Goal: Transaction & Acquisition: Purchase product/service

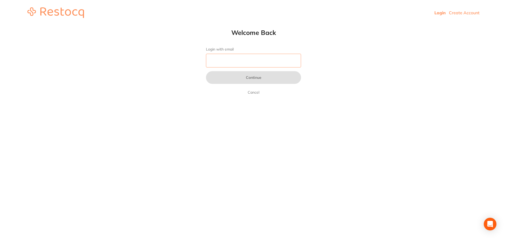
click at [228, 64] on input "Login with email" at bounding box center [253, 61] width 95 height 14
type input "[EMAIL_ADDRESS][DOMAIN_NAME]"
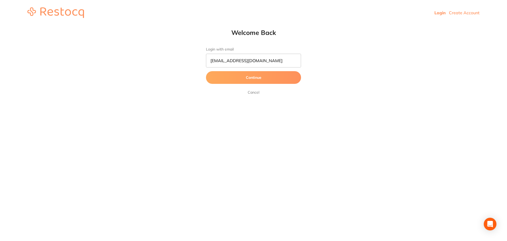
click at [253, 79] on button "Continue" at bounding box center [253, 77] width 95 height 13
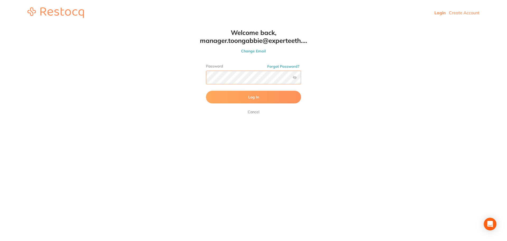
click at [206, 91] on button "Log In" at bounding box center [253, 97] width 95 height 13
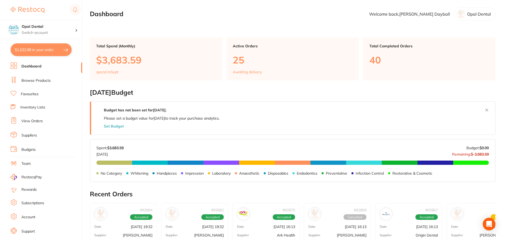
click at [30, 80] on link "Browse Products" at bounding box center [35, 80] width 29 height 5
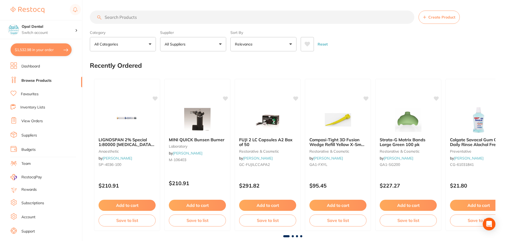
click at [39, 51] on button "$1,532.98 in your order" at bounding box center [41, 49] width 61 height 13
checkbox input "true"
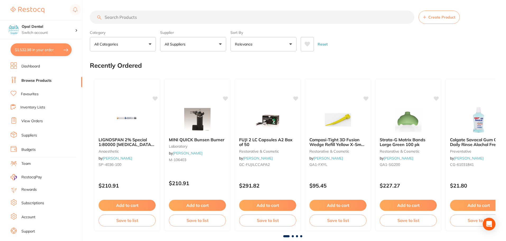
checkbox input "true"
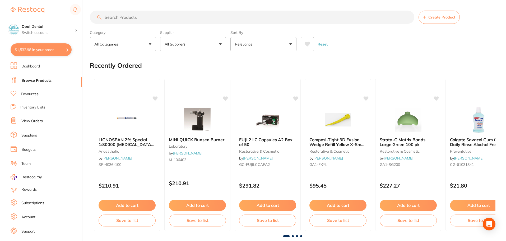
checkbox input "true"
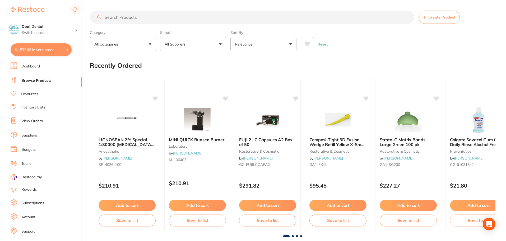
checkbox input "true"
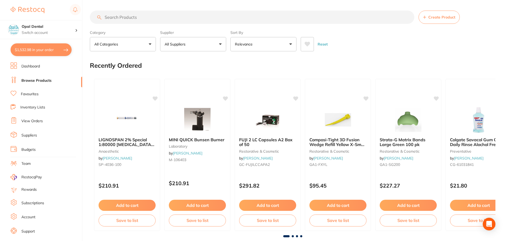
checkbox input "true"
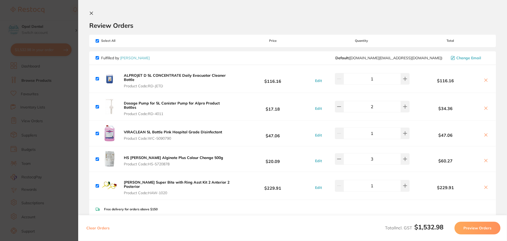
click at [92, 14] on icon at bounding box center [91, 13] width 4 height 4
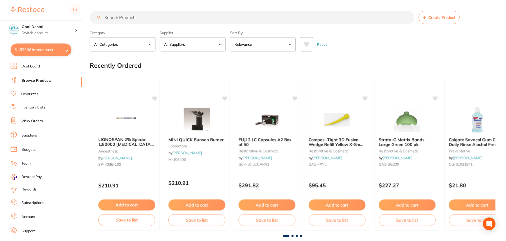
scroll to position [1, 0]
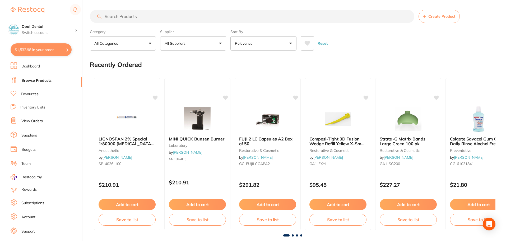
click at [114, 17] on input "search" at bounding box center [252, 16] width 324 height 13
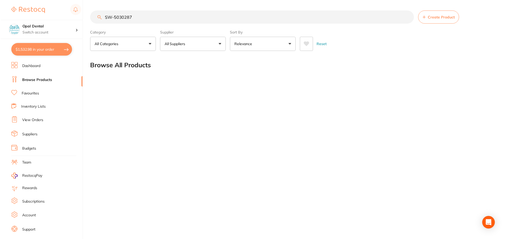
scroll to position [0, 0]
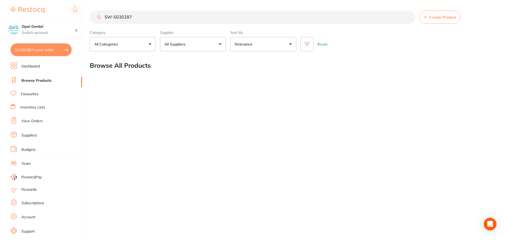
drag, startPoint x: 144, startPoint y: 20, endPoint x: 104, endPoint y: 29, distance: 40.4
click at [104, 29] on section "SW-5030287 Create Product Category All Categories All Categories No categories …" at bounding box center [293, 31] width 407 height 41
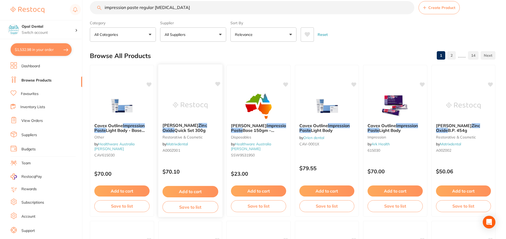
scroll to position [0, 0]
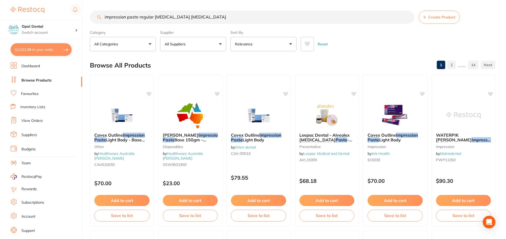
click at [186, 46] on p "All Suppliers" at bounding box center [176, 43] width 23 height 5
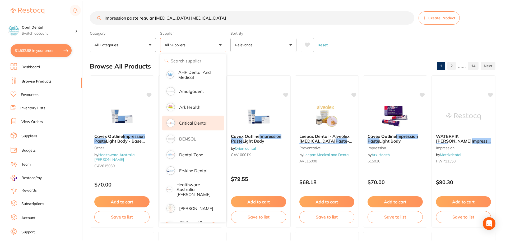
scroll to position [91, 0]
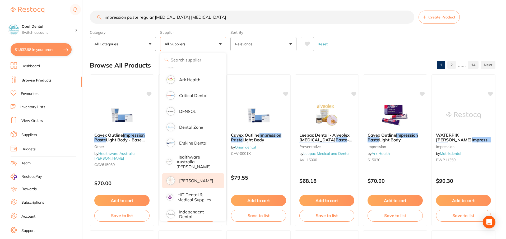
click at [190, 179] on p "[PERSON_NAME]" at bounding box center [196, 181] width 34 height 5
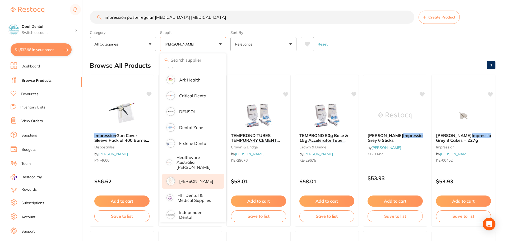
click at [194, 46] on p "[PERSON_NAME]" at bounding box center [181, 43] width 32 height 5
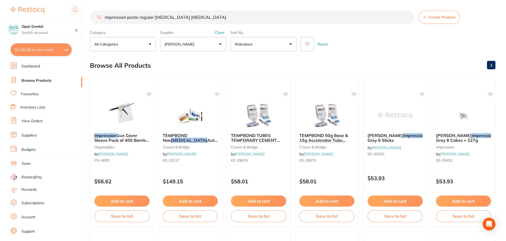
scroll to position [0, 0]
drag, startPoint x: 138, startPoint y: 18, endPoint x: 104, endPoint y: 21, distance: 34.7
click at [104, 21] on input "impression paste regular zinc oxide eugenol" at bounding box center [252, 17] width 324 height 13
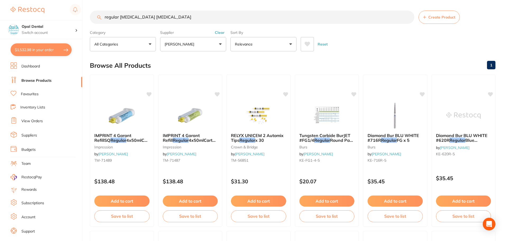
drag, startPoint x: 171, startPoint y: 17, endPoint x: 105, endPoint y: 22, distance: 66.7
click at [105, 22] on input "regular zinc oxide eugenol" at bounding box center [252, 17] width 324 height 13
paste input "PR-WP11350"
type input "PR-WP11350"
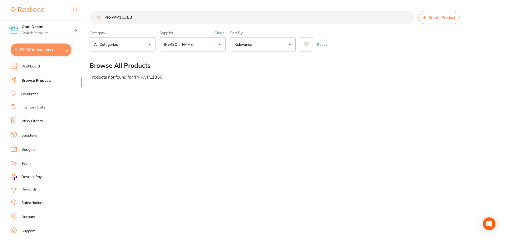
scroll to position [0, 0]
drag, startPoint x: 143, startPoint y: 15, endPoint x: 101, endPoint y: 17, distance: 41.3
click at [101, 17] on input "PR-WP11350" at bounding box center [252, 17] width 325 height 13
type input "z"
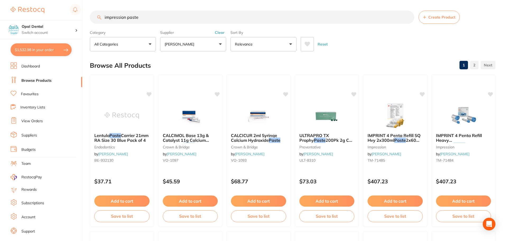
click at [214, 45] on button "[PERSON_NAME]" at bounding box center [193, 44] width 66 height 14
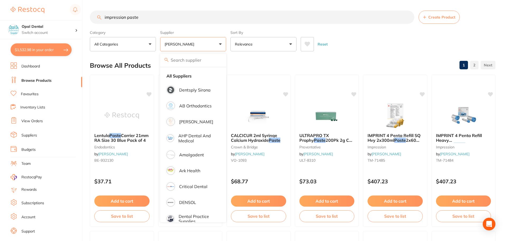
click at [214, 45] on button "[PERSON_NAME]" at bounding box center [193, 44] width 66 height 14
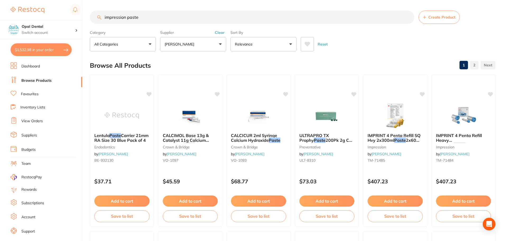
click at [220, 34] on button "Clear" at bounding box center [219, 32] width 13 height 5
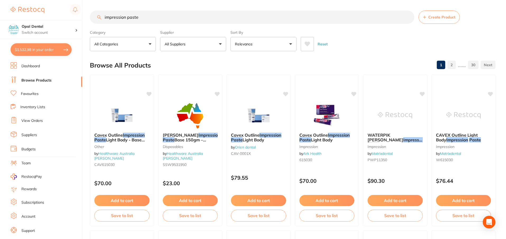
click at [148, 20] on input "impression paste" at bounding box center [252, 17] width 324 height 13
type input "i"
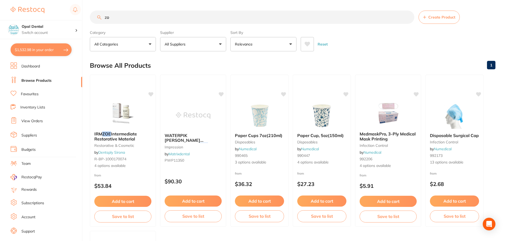
type input "z"
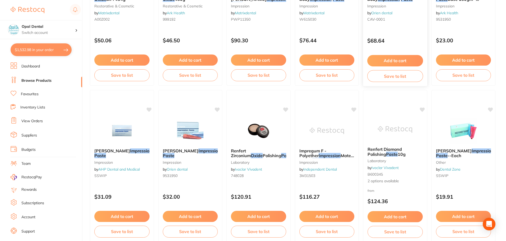
scroll to position [291, 0]
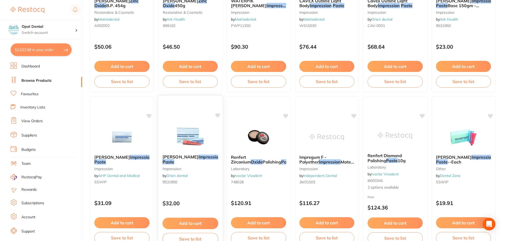
click at [198, 156] on em "Impression" at bounding box center [209, 156] width 22 height 5
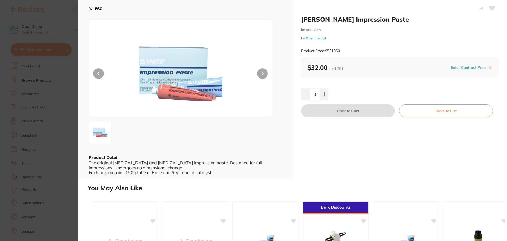
click at [90, 10] on icon at bounding box center [91, 9] width 4 height 4
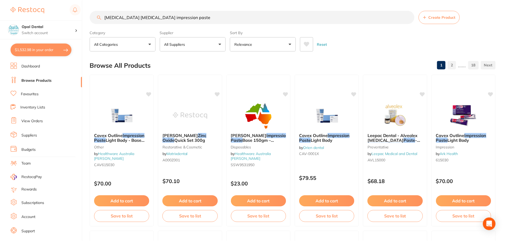
scroll to position [291, 0]
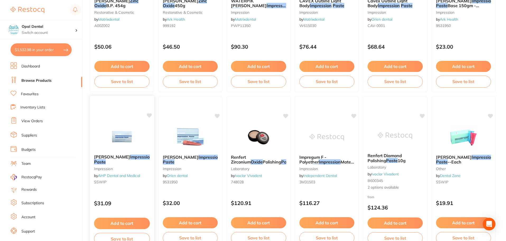
click at [118, 142] on img at bounding box center [122, 136] width 35 height 27
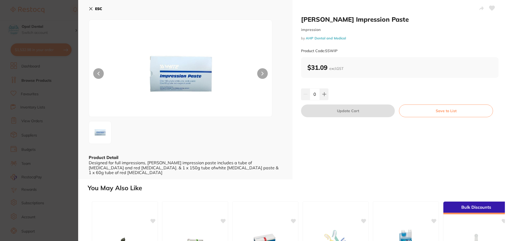
click at [90, 7] on icon at bounding box center [91, 8] width 3 height 3
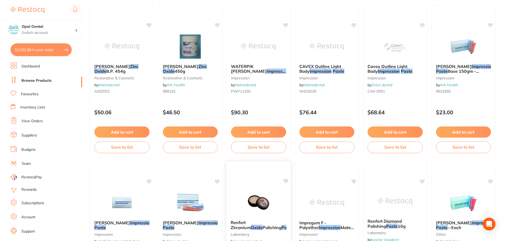
scroll to position [211, 0]
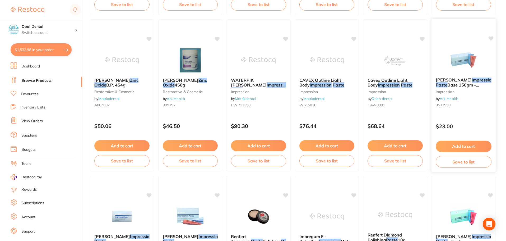
click at [472, 80] on em "Impression" at bounding box center [483, 79] width 22 height 5
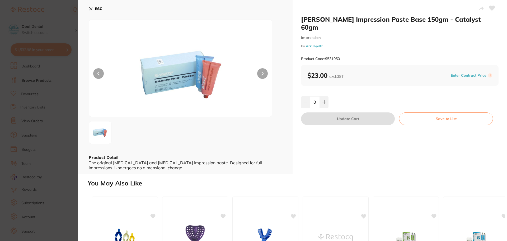
click at [91, 9] on icon at bounding box center [91, 8] width 3 height 3
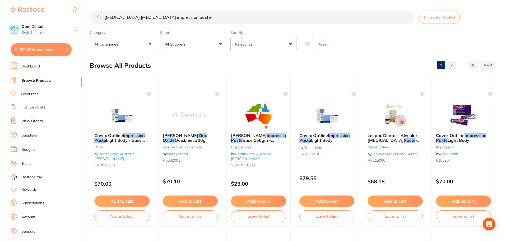
click at [186, 18] on input "zinc oxide eugenol impression paste" at bounding box center [252, 17] width 324 height 13
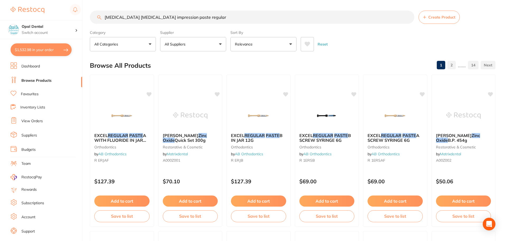
click at [178, 41] on p "All Suppliers" at bounding box center [176, 43] width 23 height 5
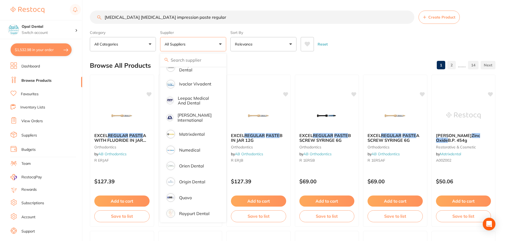
scroll to position [233, 0]
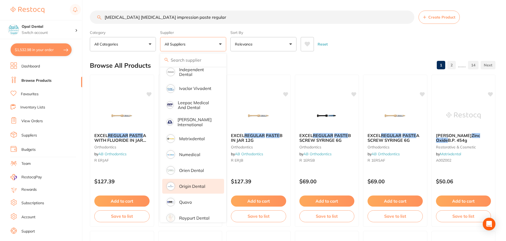
click at [206, 183] on li "Origin Dental" at bounding box center [193, 186] width 62 height 15
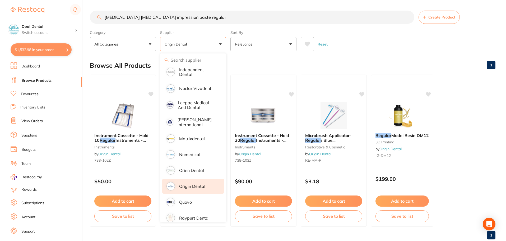
scroll to position [0, 0]
drag, startPoint x: 141, startPoint y: 17, endPoint x: 97, endPoint y: 21, distance: 44.1
click at [97, 21] on input "zinc oxide eugenol impression paste regular" at bounding box center [252, 17] width 324 height 13
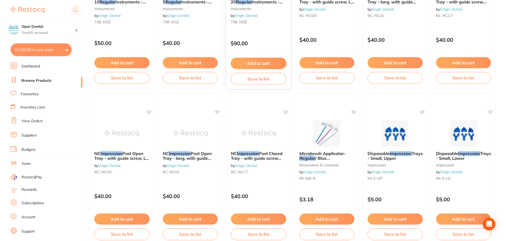
scroll to position [6, 0]
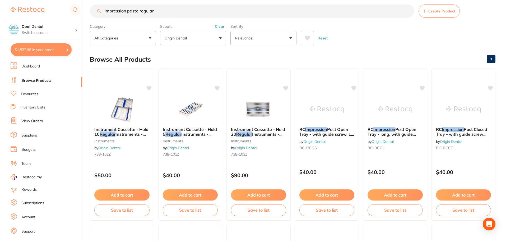
type input "impression paste regular"
click at [218, 27] on button "Clear" at bounding box center [219, 26] width 13 height 5
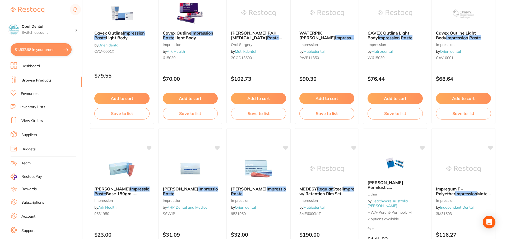
scroll to position [264, 0]
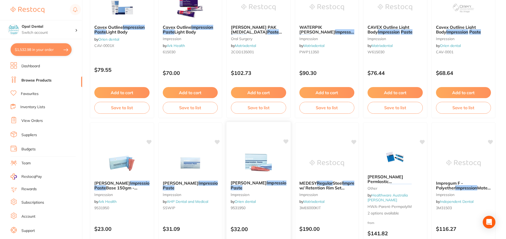
click at [246, 180] on div "SS White Impression Paste impression by Orien dental 9531950" at bounding box center [258, 196] width 64 height 40
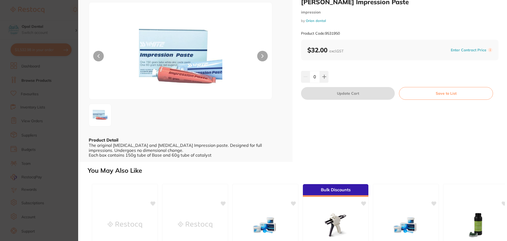
scroll to position [13, 0]
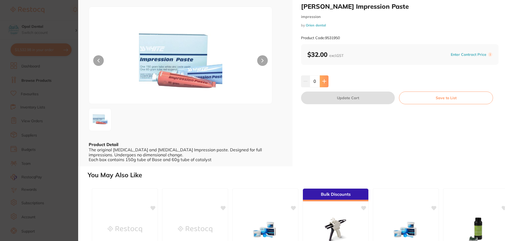
click at [323, 83] on button at bounding box center [324, 81] width 9 height 12
type input "1"
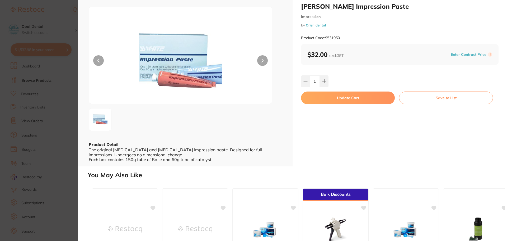
click at [347, 99] on button "Update Cart" at bounding box center [348, 97] width 94 height 13
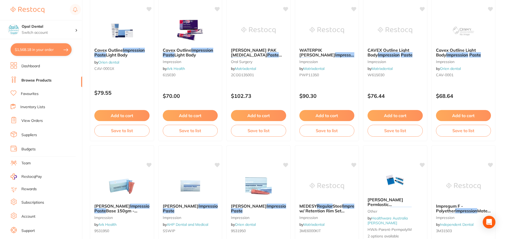
scroll to position [211, 0]
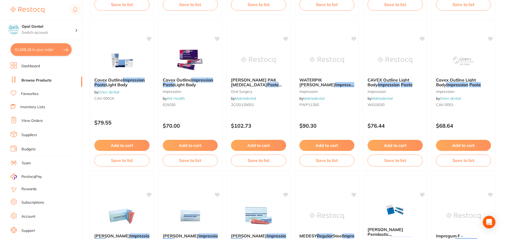
click at [36, 52] on button "$1,568.18 in your order" at bounding box center [41, 49] width 61 height 13
checkbox input "true"
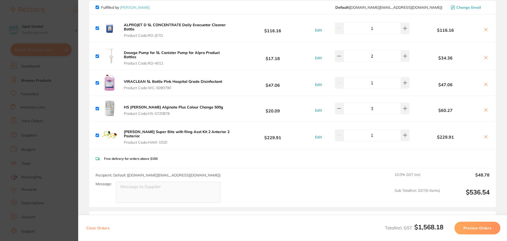
scroll to position [0, 0]
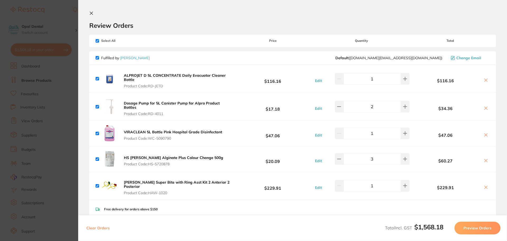
click at [91, 10] on section "Review Orders Your orders are being processed and we will notify you once we ha…" at bounding box center [292, 120] width 429 height 241
click at [91, 13] on icon at bounding box center [91, 13] width 3 height 3
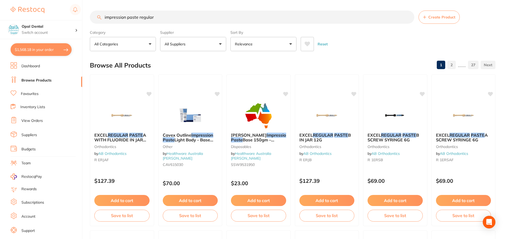
drag, startPoint x: 164, startPoint y: 16, endPoint x: 104, endPoint y: 20, distance: 59.3
click at [104, 20] on input "impression paste regular" at bounding box center [252, 17] width 324 height 13
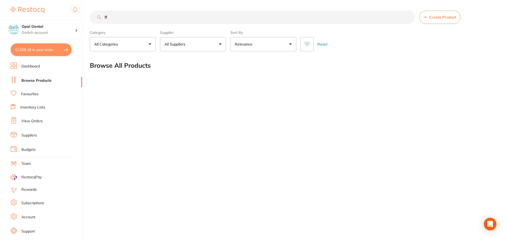
type input "f"
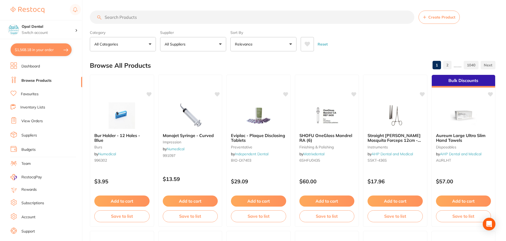
paste input "Stabilok Pin - Yellow - Small, 100-Pack with 5 Titanium Drills"
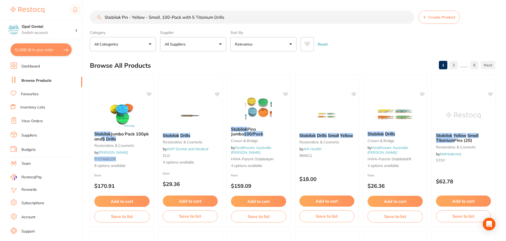
paste input "FF-F605"
type input "Stabilok Pin - Yellow - Small, 100-Pack with 5 Titanium Drills FF-F605"
click at [120, 119] on img at bounding box center [122, 113] width 35 height 27
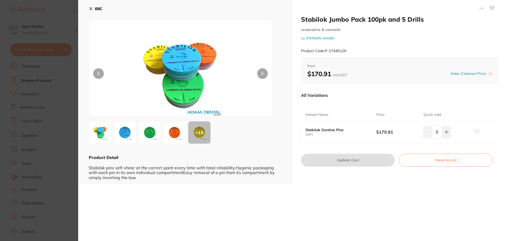
click at [308, 136] on small "SDPY" at bounding box center [341, 134] width 71 height 3
copy small "SDPY"
click at [88, 9] on div "ESC + 12 Product Detail Stabilok pins self-shear at the correct point every tim…" at bounding box center [185, 92] width 214 height 184
click at [90, 8] on icon at bounding box center [91, 8] width 3 height 3
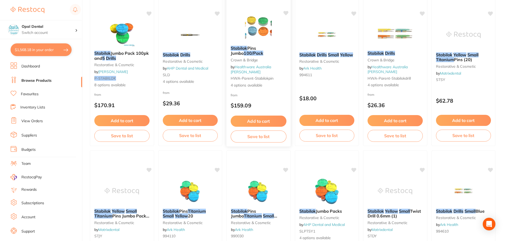
scroll to position [81, 0]
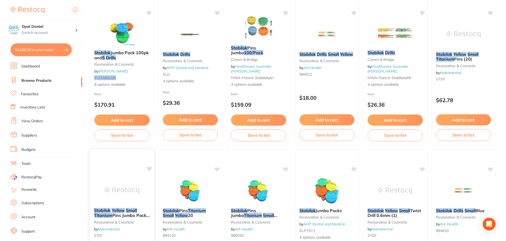
click at [113, 200] on img at bounding box center [122, 190] width 35 height 27
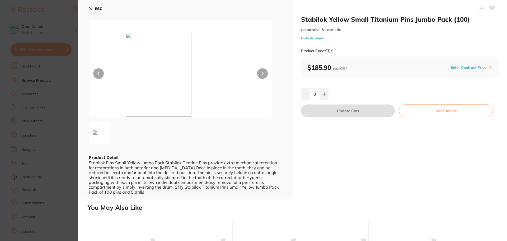
click at [91, 7] on icon at bounding box center [91, 9] width 4 height 4
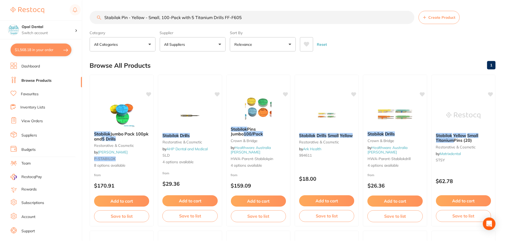
scroll to position [81, 0]
click at [189, 46] on button "All Suppliers" at bounding box center [193, 44] width 66 height 14
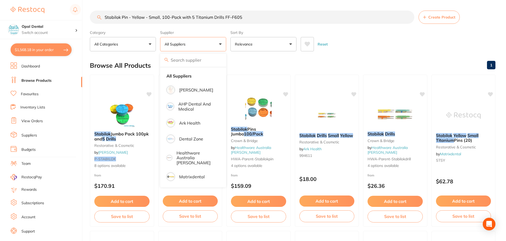
click at [209, 46] on button "All Suppliers" at bounding box center [193, 44] width 66 height 14
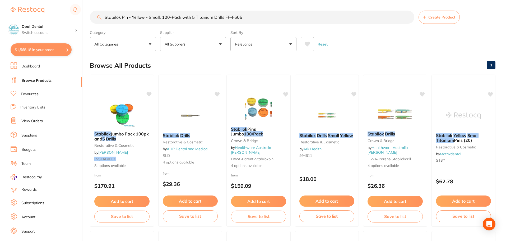
scroll to position [0, 0]
drag, startPoint x: 253, startPoint y: 16, endPoint x: 224, endPoint y: 20, distance: 29.1
click at [224, 20] on input "Stabilok Pin - Yellow - Small, 100-Pack with 5 Titanium Drills FF-F605" at bounding box center [252, 17] width 324 height 13
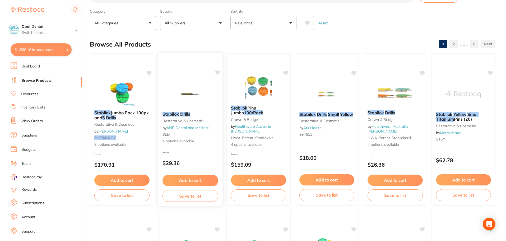
scroll to position [0, 0]
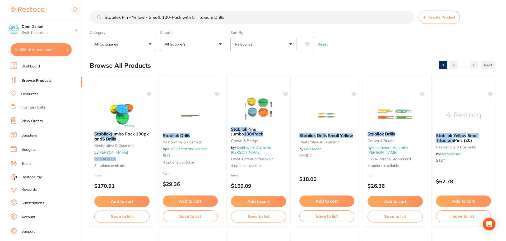
click at [202, 42] on button "All Suppliers" at bounding box center [193, 44] width 66 height 14
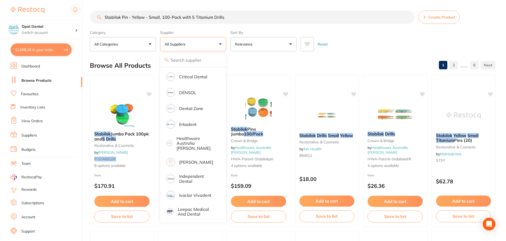
scroll to position [104, 0]
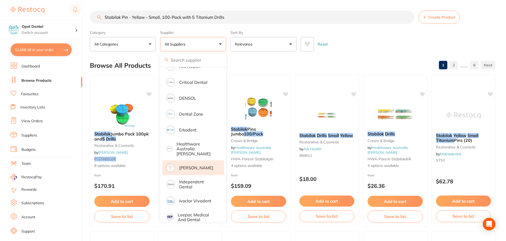
click at [190, 168] on p "[PERSON_NAME]" at bounding box center [196, 167] width 34 height 5
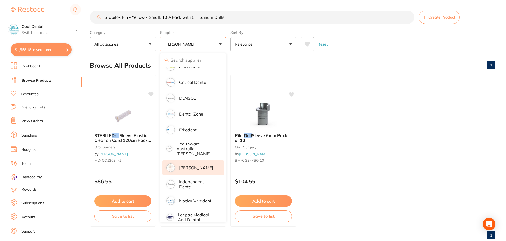
click at [196, 43] on p "[PERSON_NAME]" at bounding box center [181, 43] width 32 height 5
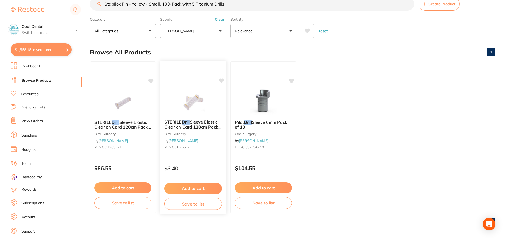
scroll to position [0, 0]
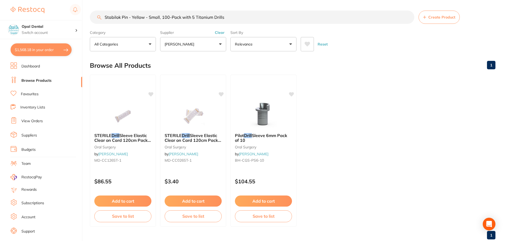
drag, startPoint x: 236, startPoint y: 18, endPoint x: 148, endPoint y: 16, distance: 88.0
click at [148, 16] on input "Stabilok Pin - Yellow - Small, 100-Pack with 5 Titanium Drills" at bounding box center [252, 17] width 324 height 13
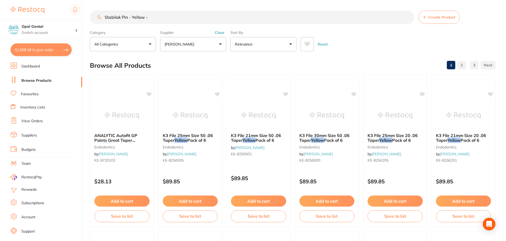
drag, startPoint x: 157, startPoint y: 18, endPoint x: 129, endPoint y: 19, distance: 28.0
click at [129, 19] on input "Stabilok Pin - Yellow -" at bounding box center [252, 17] width 324 height 13
type input "Stabilok Pin"
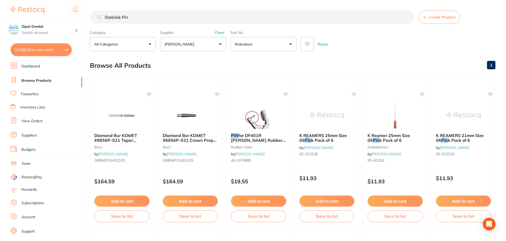
click at [221, 32] on button "Clear" at bounding box center [219, 32] width 13 height 5
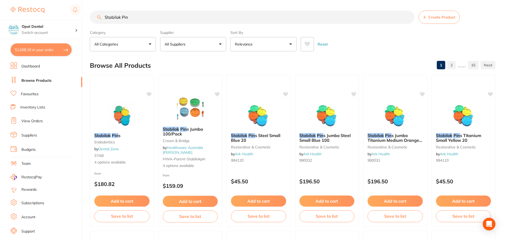
click at [325, 44] on button "Reset" at bounding box center [322, 44] width 13 height 14
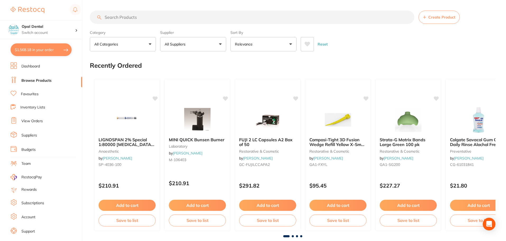
click at [131, 20] on input "search" at bounding box center [252, 17] width 324 height 13
paste input "SDPY"
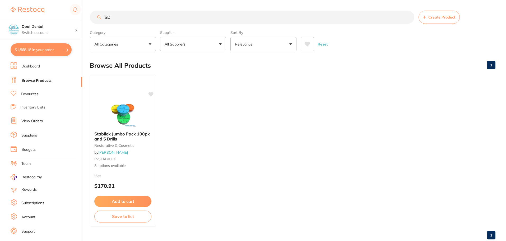
type input "S"
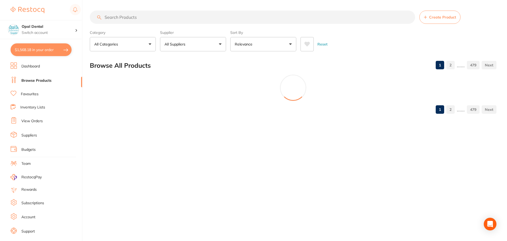
paste input "SDPY"
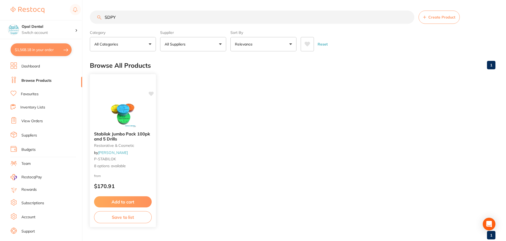
click at [122, 119] on img at bounding box center [122, 113] width 35 height 27
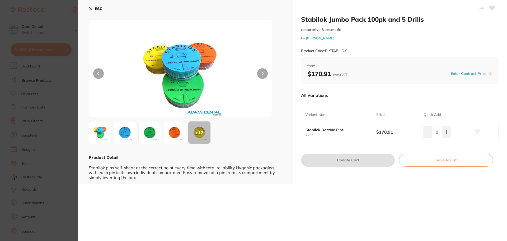
click at [90, 9] on icon at bounding box center [91, 9] width 4 height 4
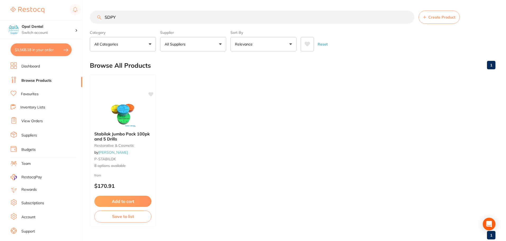
click at [125, 17] on input "SDPY" at bounding box center [252, 17] width 324 height 13
drag, startPoint x: 123, startPoint y: 19, endPoint x: 105, endPoint y: 27, distance: 19.7
click at [105, 27] on section "SDPY Create Product Category All Categories All Categories restorative & cosmet…" at bounding box center [292, 31] width 405 height 41
paste input "FF-F605"
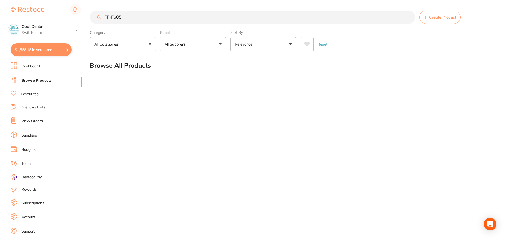
click at [144, 18] on input "FF-F605" at bounding box center [252, 17] width 325 height 13
type input "F"
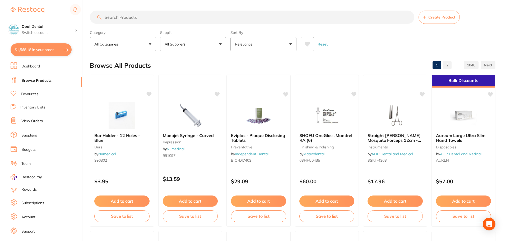
paste input "Stabilok"
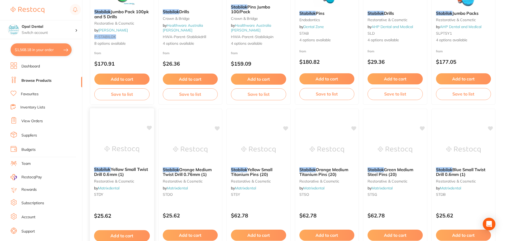
scroll to position [132, 0]
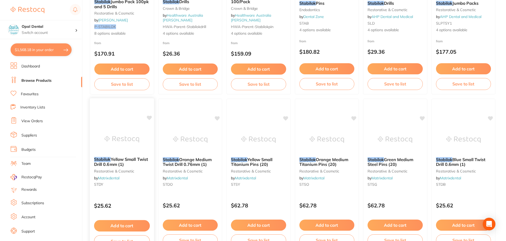
click at [113, 162] on span "Yellow Small Twist Drill 0.6mm (1)" at bounding box center [121, 161] width 54 height 10
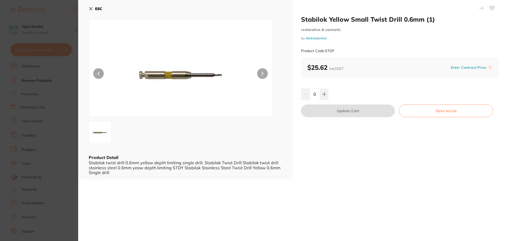
drag, startPoint x: 91, startPoint y: 9, endPoint x: 106, endPoint y: 32, distance: 27.0
click at [91, 9] on icon at bounding box center [91, 8] width 3 height 3
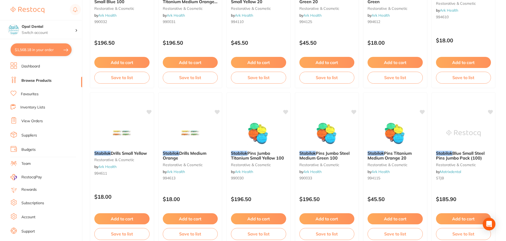
scroll to position [607, 0]
click at [254, 159] on span "Pins Jumbo Titanium Small Yellow 100" at bounding box center [258, 155] width 54 height 10
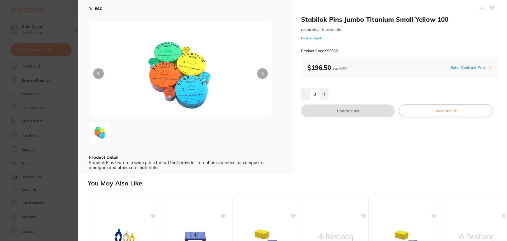
click at [93, 10] on icon at bounding box center [91, 9] width 4 height 4
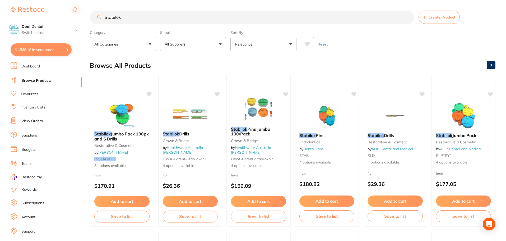
scroll to position [0, 0]
drag, startPoint x: 131, startPoint y: 14, endPoint x: 102, endPoint y: 21, distance: 29.8
click at [102, 21] on input "Stabilok" at bounding box center [252, 17] width 324 height 13
paste input "SDPY"
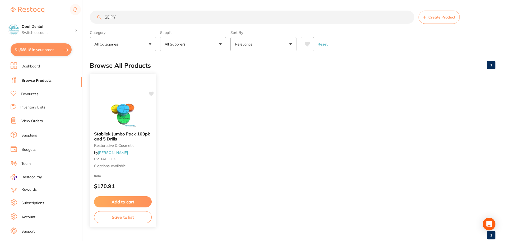
type input "SDPY"
click at [125, 134] on span "Stabilok Jumbo Pack 100pk and 5 Drills" at bounding box center [122, 136] width 56 height 10
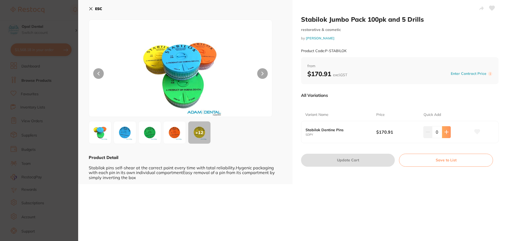
click at [447, 134] on button at bounding box center [446, 132] width 9 height 12
type input "1"
click at [352, 164] on button "Update Cart" at bounding box center [348, 159] width 94 height 13
checkbox input "false"
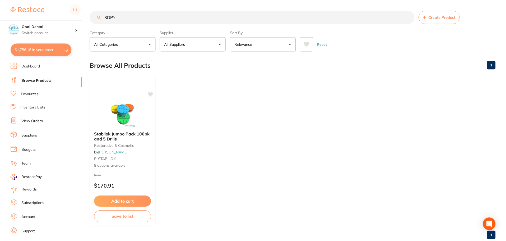
scroll to position [2, 0]
click at [129, 17] on input "SDPY" at bounding box center [252, 17] width 324 height 13
type input "S"
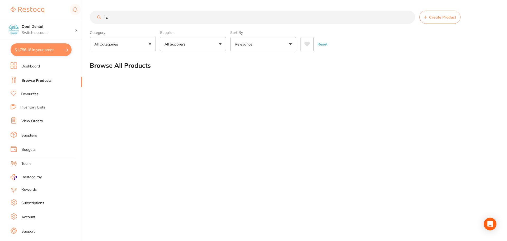
type input "f"
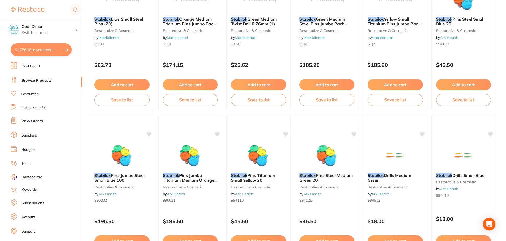
scroll to position [475, 0]
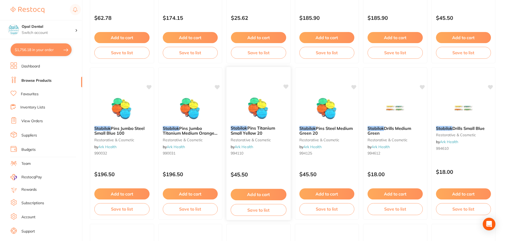
type input "stabilok"
click at [250, 132] on span "Pins Titanium Small Yellow 20" at bounding box center [253, 130] width 45 height 10
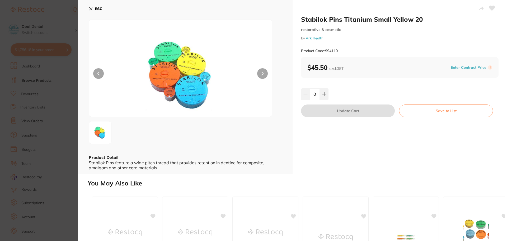
click at [92, 10] on icon at bounding box center [91, 8] width 3 height 3
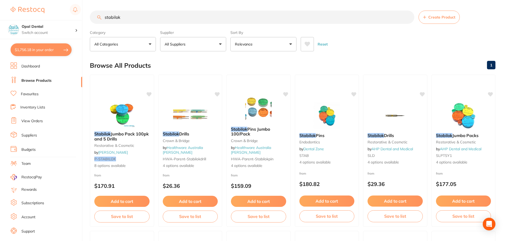
click at [181, 46] on p "All Suppliers" at bounding box center [176, 43] width 23 height 5
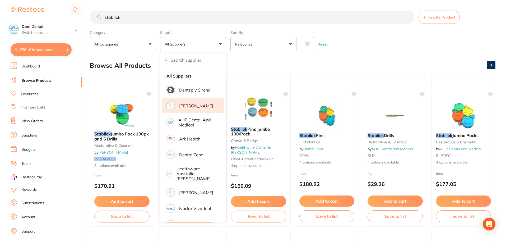
click at [184, 108] on li "[PERSON_NAME]" at bounding box center [193, 105] width 62 height 15
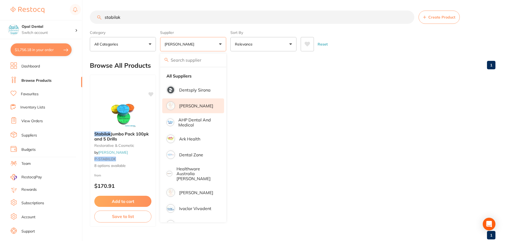
click at [348, 154] on ul "Stabilok Jumbo Pack 100pk and 5 Drills restorative & cosmetic by Adam Dental P-…" at bounding box center [292, 150] width 405 height 152
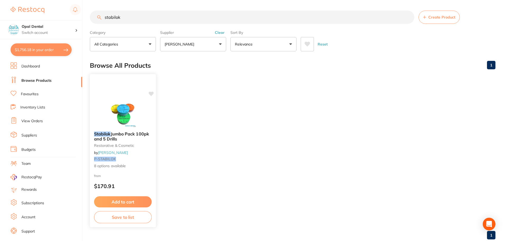
click at [123, 133] on span "Jumbo Pack 100pk and 5 Drills" at bounding box center [121, 136] width 55 height 10
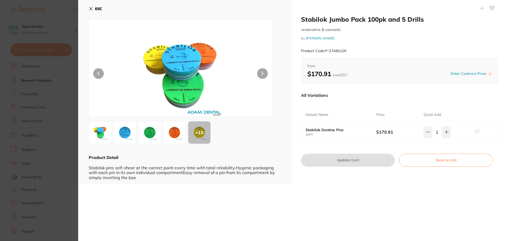
click at [90, 8] on icon at bounding box center [91, 9] width 4 height 4
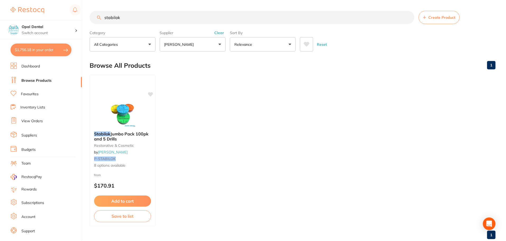
scroll to position [0, 0]
click at [200, 20] on input "stabilok" at bounding box center [252, 16] width 324 height 13
type input "s"
paste input "Fairfax Stabilok Twist Drill - Yellow - Small, 5-Pack"
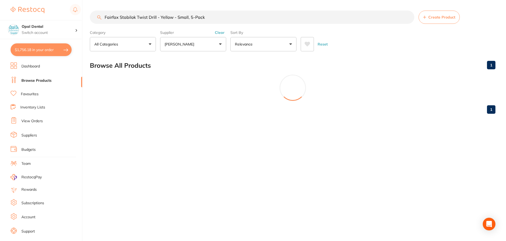
scroll to position [0, 0]
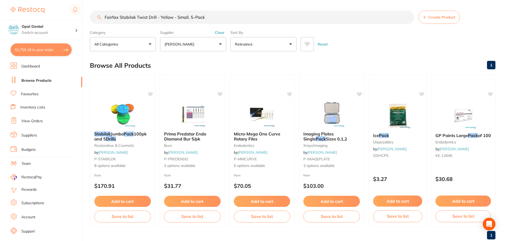
click at [186, 48] on button "[PERSON_NAME]" at bounding box center [193, 44] width 66 height 14
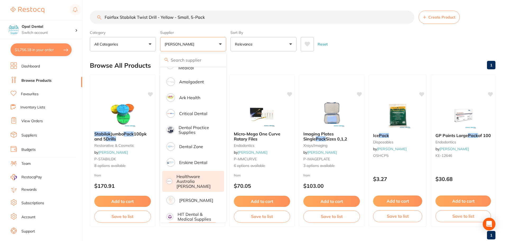
scroll to position [79, 0]
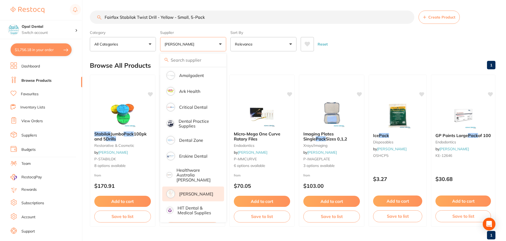
click at [188, 193] on p "[PERSON_NAME]" at bounding box center [196, 193] width 34 height 5
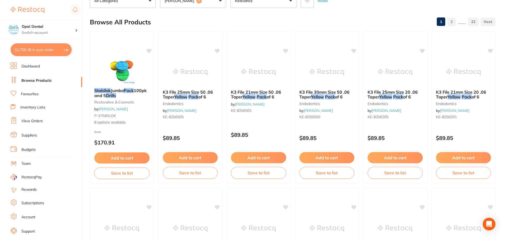
scroll to position [0, 0]
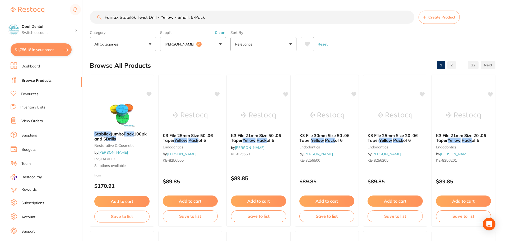
click at [218, 32] on button "Clear" at bounding box center [219, 32] width 13 height 5
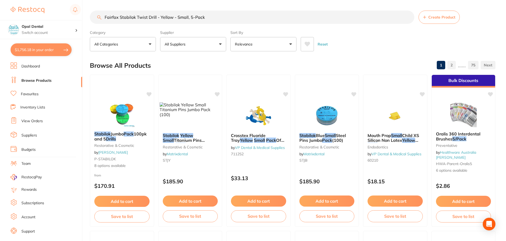
click at [197, 43] on button "All Suppliers" at bounding box center [193, 44] width 66 height 14
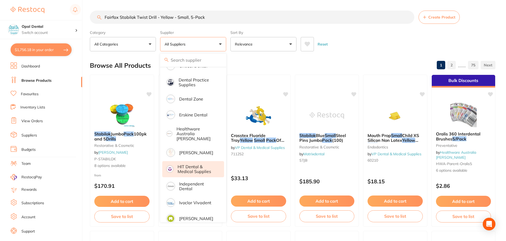
scroll to position [132, 0]
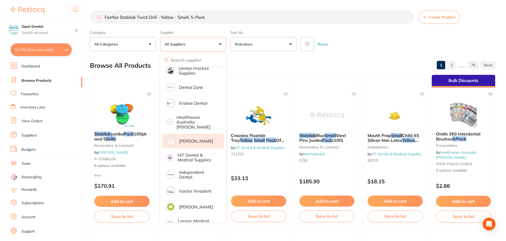
click at [193, 138] on p "[PERSON_NAME]" at bounding box center [196, 140] width 34 height 5
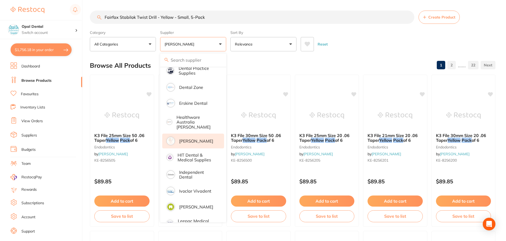
click at [346, 59] on div "Browse All Products 1 2 ...... 22" at bounding box center [292, 66] width 405 height 18
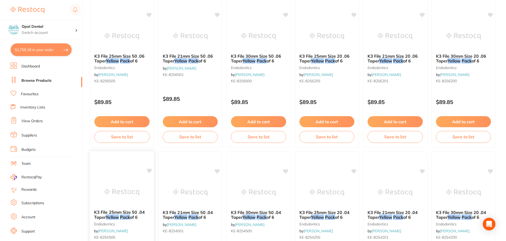
scroll to position [0, 0]
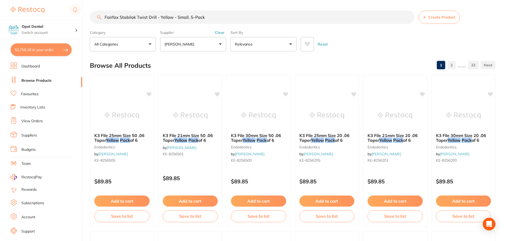
click at [118, 17] on input "Fairfax Stabilok Twist Drill - Yellow - Small, 5-Pack" at bounding box center [252, 17] width 324 height 13
drag, startPoint x: 205, startPoint y: 18, endPoint x: 143, endPoint y: 16, distance: 62.4
click at [143, 16] on input "Stabilok Twist Drill - Yellow - Small, 5-Pack" at bounding box center [252, 17] width 324 height 13
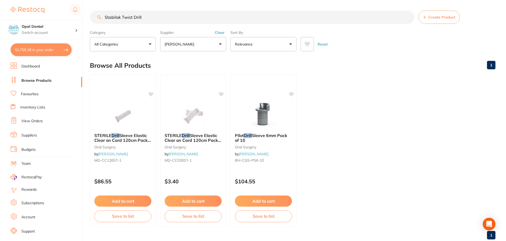
paste input "FF-F603-5"
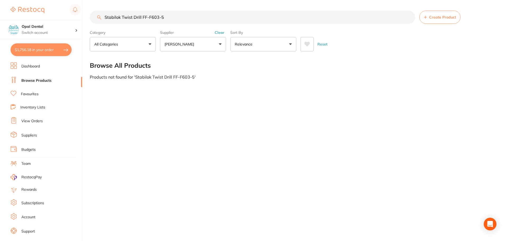
drag, startPoint x: 143, startPoint y: 18, endPoint x: 100, endPoint y: 20, distance: 43.4
click at [100, 20] on input "Stabilok Twist Drill FF-F603-5" at bounding box center [252, 17] width 325 height 13
type input "FF-F603-5"
drag, startPoint x: 137, startPoint y: 20, endPoint x: 102, endPoint y: 26, distance: 35.1
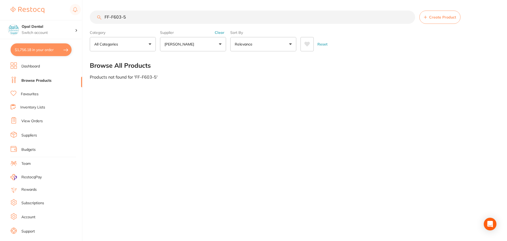
click at [102, 26] on section "FF-F603-5 Create Product Category All Categories All Categories No categories f…" at bounding box center [293, 31] width 407 height 41
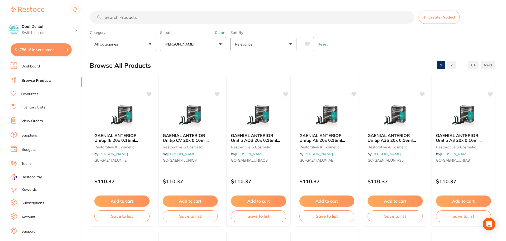
paste input "Pins & Posts"
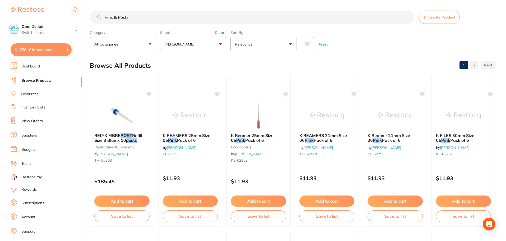
paste input "Stabilok"
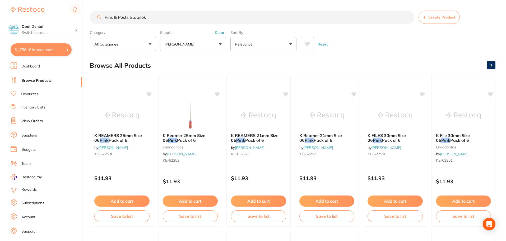
scroll to position [0, 0]
drag, startPoint x: 129, startPoint y: 18, endPoint x: 105, endPoint y: 22, distance: 23.6
click at [105, 22] on input "Pins & Posts Stabilok" at bounding box center [252, 17] width 324 height 13
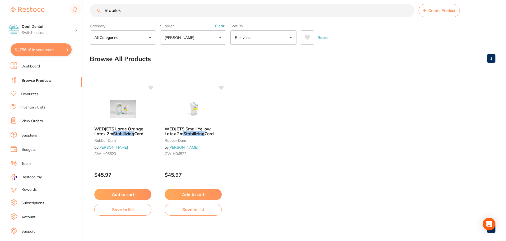
scroll to position [0, 0]
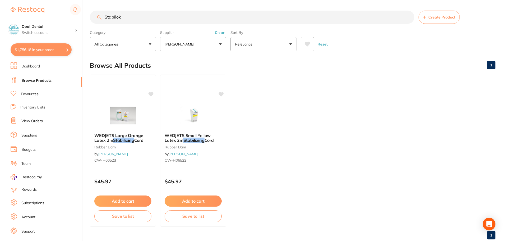
click at [219, 33] on button "Clear" at bounding box center [219, 32] width 13 height 5
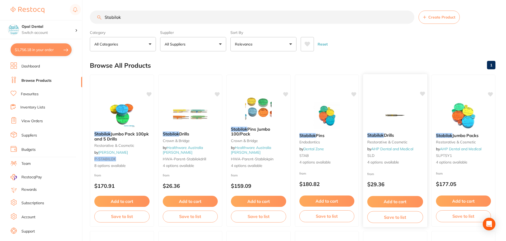
click at [384, 147] on link "AHP Dental and Medical" at bounding box center [392, 148] width 42 height 5
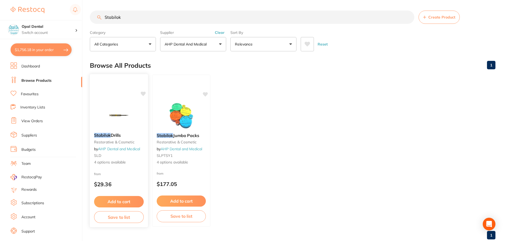
click at [120, 145] on div "Stabilok Drills restorative & cosmetic by AHP Dental and Medical SLD 4 options …" at bounding box center [119, 148] width 58 height 41
click at [114, 120] on img at bounding box center [118, 114] width 35 height 27
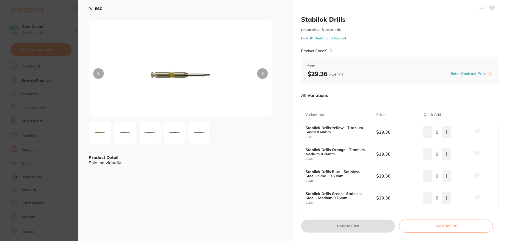
click at [92, 6] on button "ESC" at bounding box center [95, 8] width 13 height 9
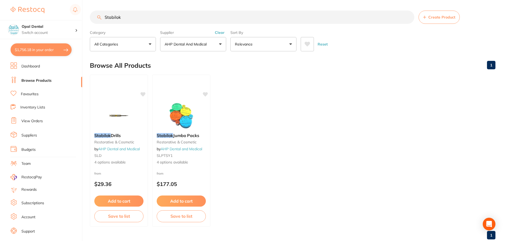
click at [137, 20] on input "Stabilok" at bounding box center [252, 17] width 324 height 13
type input "Stabilok twist"
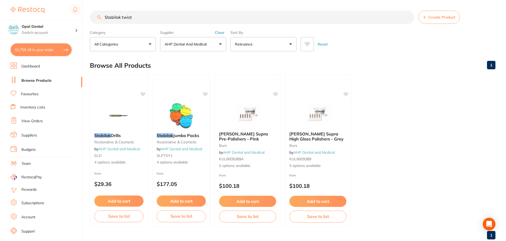
click at [221, 30] on button "Clear" at bounding box center [219, 32] width 13 height 5
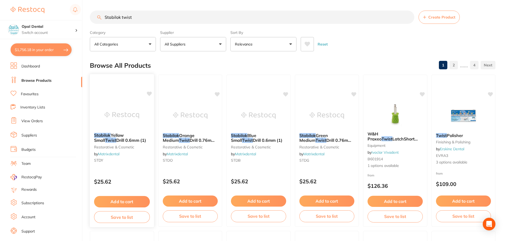
click at [114, 132] on div "Stabilok Yellow Small Twist Drill 0.6mm (1) restorative & cosmetic by Matrixden…" at bounding box center [122, 148] width 64 height 40
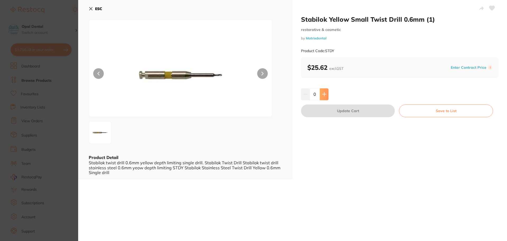
click at [325, 93] on icon at bounding box center [324, 94] width 4 height 4
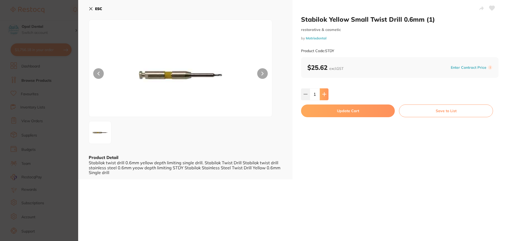
click at [325, 93] on icon at bounding box center [324, 94] width 4 height 4
type input "5"
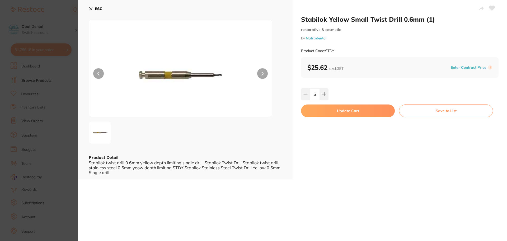
click at [347, 110] on button "Update Cart" at bounding box center [348, 110] width 94 height 13
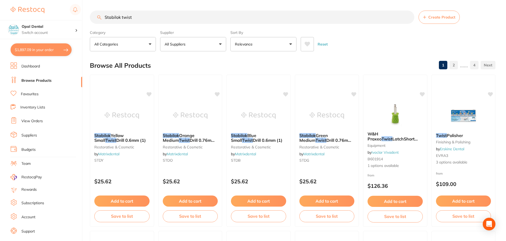
click at [36, 51] on button "$1,897.09 in your order" at bounding box center [41, 49] width 61 height 13
checkbox input "true"
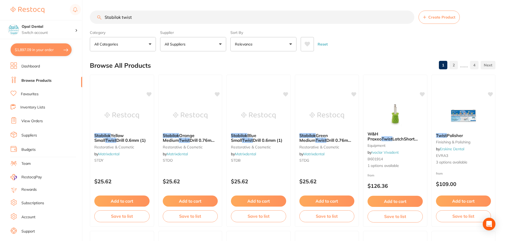
checkbox input "true"
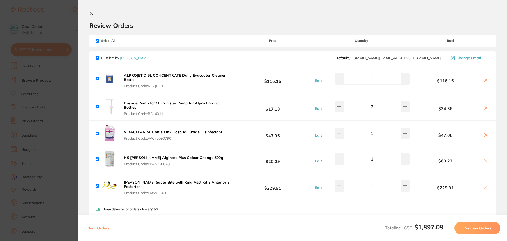
click at [91, 12] on icon at bounding box center [91, 13] width 4 height 4
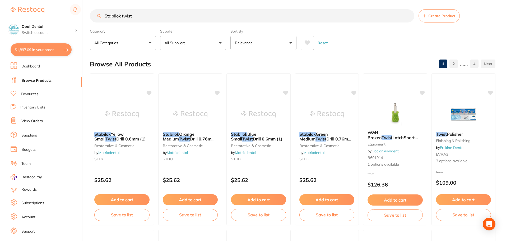
scroll to position [0, 0]
drag, startPoint x: 162, startPoint y: 19, endPoint x: 101, endPoint y: 24, distance: 62.0
click at [101, 24] on section "Stabilok twist Create Product Category All Categories All Categories anaestheti…" at bounding box center [292, 29] width 405 height 41
paste input "EC-EMTB5YELLOWE"
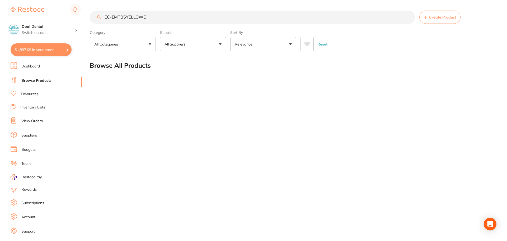
drag, startPoint x: 148, startPoint y: 17, endPoint x: 103, endPoint y: 21, distance: 44.8
click at [103, 21] on input "EC-EMTB5YELLOWE" at bounding box center [252, 17] width 325 height 13
paste input "colab"
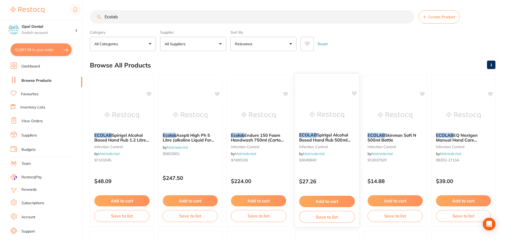
scroll to position [0, 0]
type input "E"
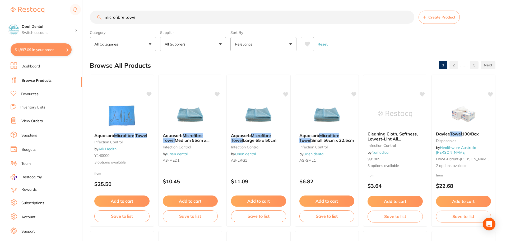
click at [220, 43] on button "All Suppliers" at bounding box center [193, 44] width 66 height 14
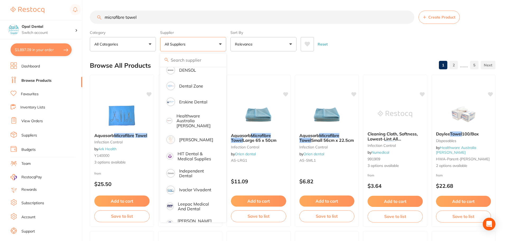
scroll to position [106, 0]
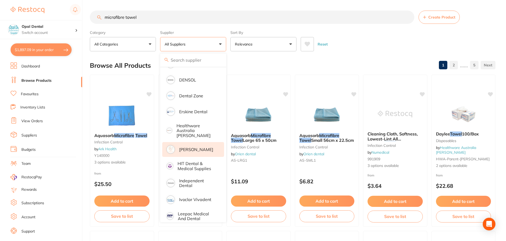
click at [199, 148] on p "[PERSON_NAME]" at bounding box center [196, 149] width 34 height 5
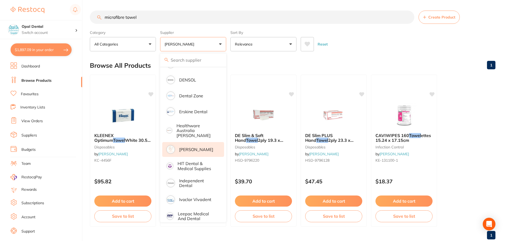
click at [245, 58] on div "Browse All Products 1" at bounding box center [292, 66] width 405 height 18
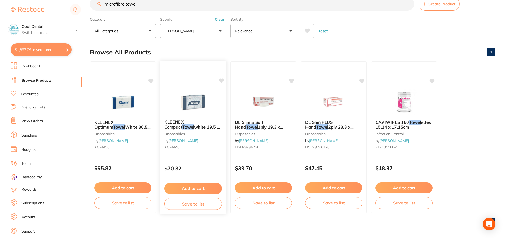
scroll to position [0, 0]
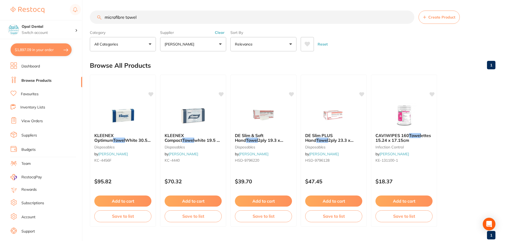
click at [180, 46] on p "[PERSON_NAME]" at bounding box center [181, 43] width 32 height 5
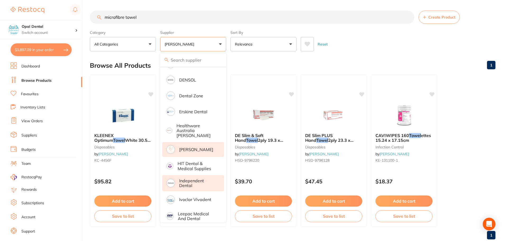
scroll to position [80, 0]
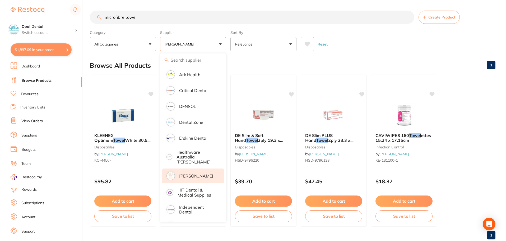
click at [185, 168] on li "[PERSON_NAME]" at bounding box center [193, 175] width 62 height 15
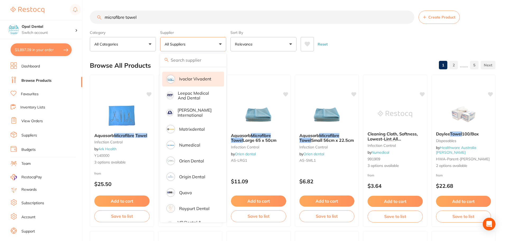
scroll to position [239, 0]
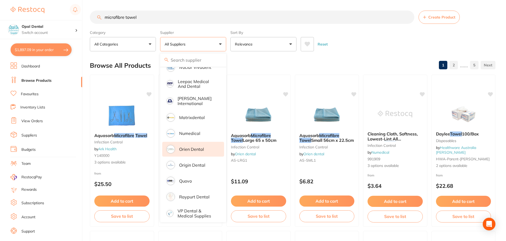
click at [195, 150] on li "Orien dental" at bounding box center [193, 149] width 62 height 15
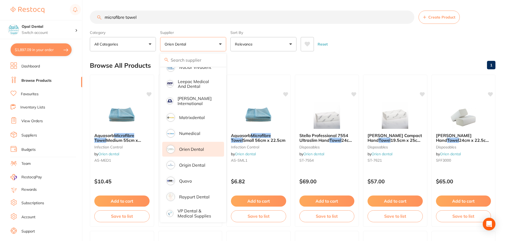
click at [265, 62] on div "Browse All Products 1" at bounding box center [292, 66] width 405 height 18
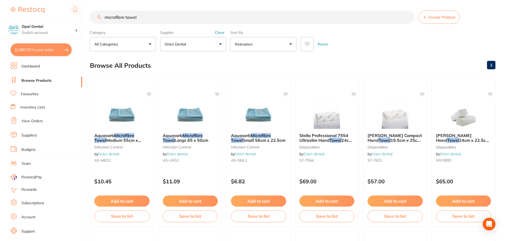
click at [152, 16] on input "microfibre towel" at bounding box center [252, 17] width 324 height 13
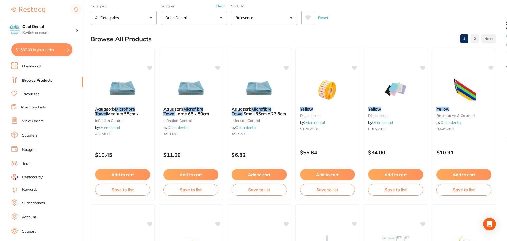
scroll to position [0, 0]
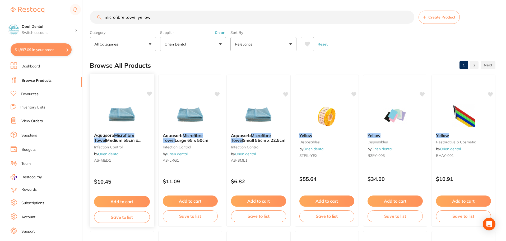
click at [122, 108] on img at bounding box center [122, 115] width 35 height 27
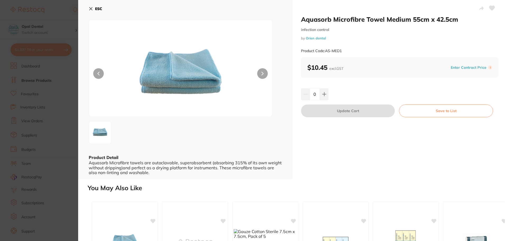
click at [90, 8] on icon at bounding box center [91, 8] width 3 height 3
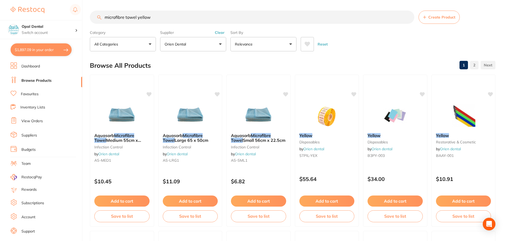
drag, startPoint x: 164, startPoint y: 16, endPoint x: 96, endPoint y: 20, distance: 68.3
click at [96, 20] on input "microfibre towel yellow" at bounding box center [252, 17] width 324 height 13
paste input "EcoLab Microfibre towels"
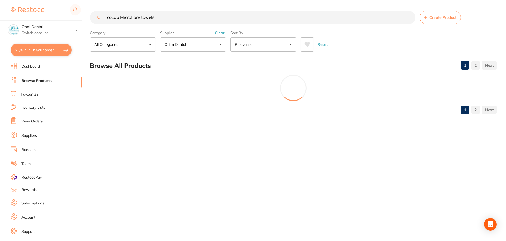
scroll to position [207, 0]
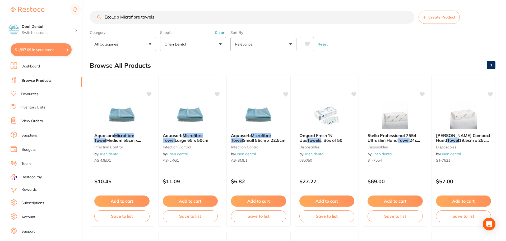
type input "EcoLab Microfibre towels"
click at [219, 31] on button "Clear" at bounding box center [219, 32] width 13 height 5
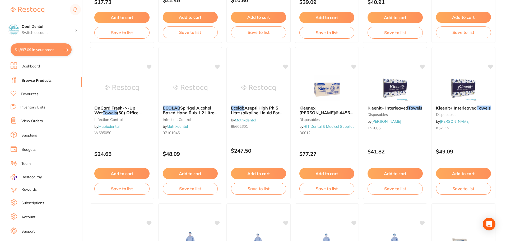
scroll to position [343, 0]
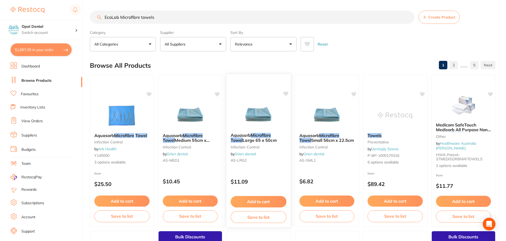
click at [249, 120] on img at bounding box center [258, 115] width 35 height 27
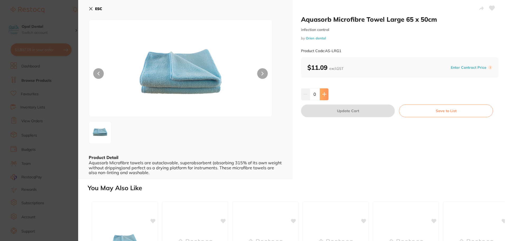
click at [324, 93] on icon at bounding box center [324, 93] width 3 height 3
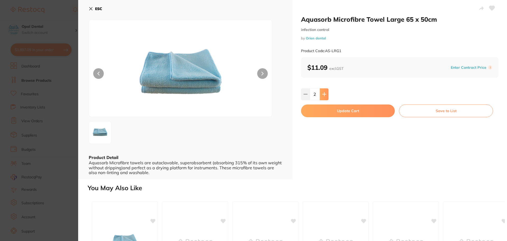
click at [324, 93] on icon at bounding box center [324, 93] width 3 height 3
type input "5"
click at [329, 109] on button "Update Cart" at bounding box center [348, 110] width 94 height 13
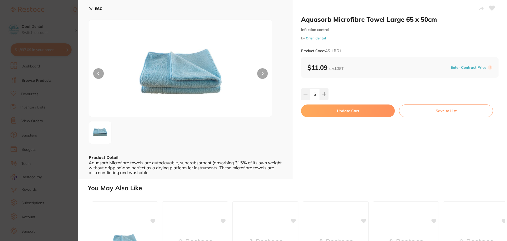
checkbox input "false"
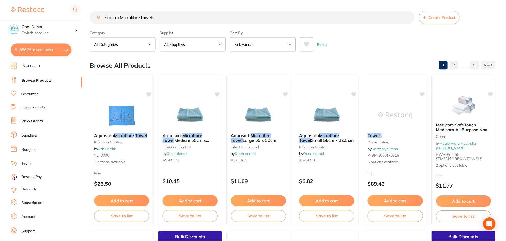
scroll to position [2, 0]
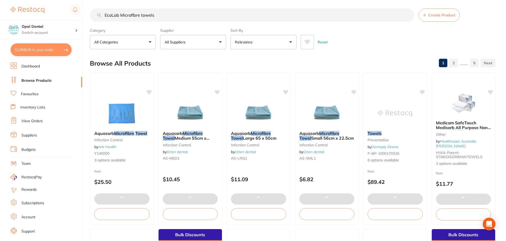
drag, startPoint x: 175, startPoint y: 15, endPoint x: 104, endPoint y: 15, distance: 70.8
click at [104, 15] on input "EcoLab Microfibre towels" at bounding box center [252, 14] width 324 height 13
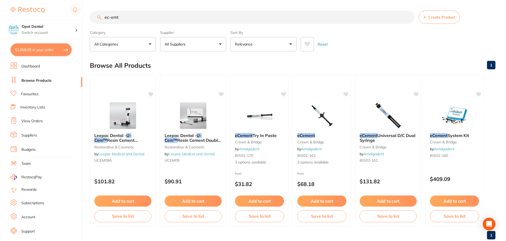
scroll to position [0, 0]
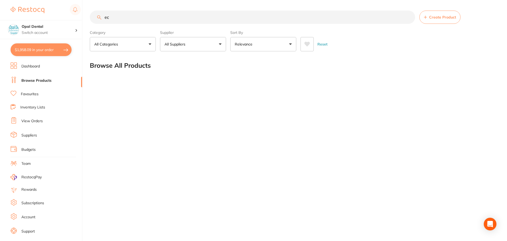
type input "e"
